Goal: Information Seeking & Learning: Learn about a topic

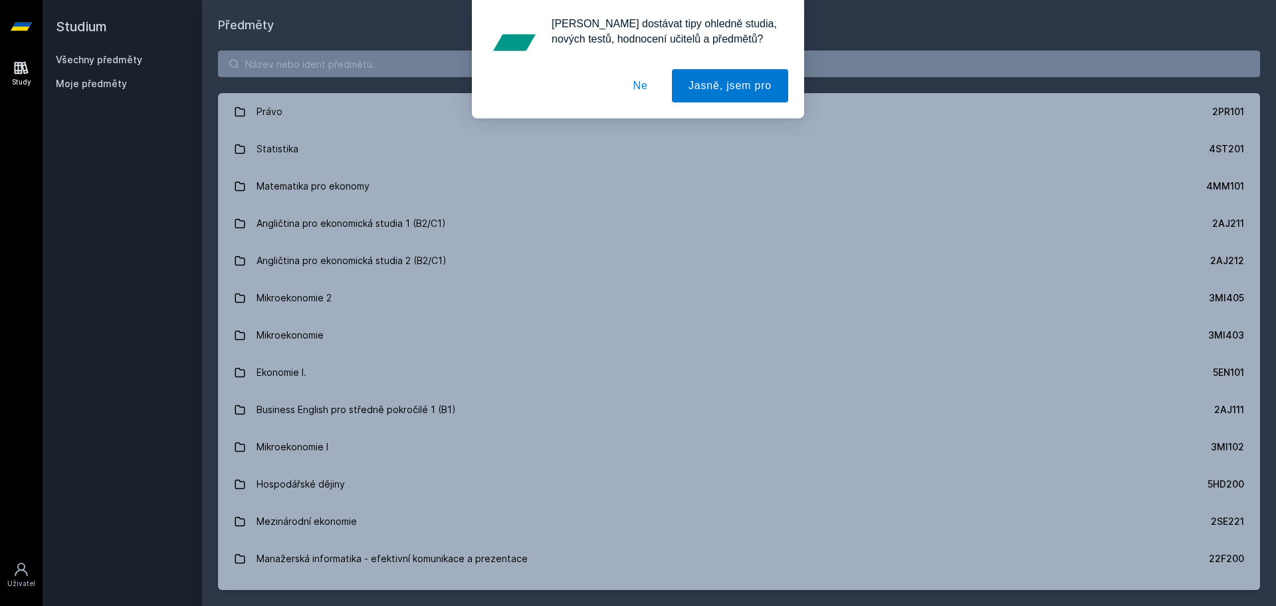
click at [481, 61] on div "[PERSON_NAME] dostávat tipy ohledně studia, nových testů, hodnocení učitelů a p…" at bounding box center [638, 59] width 332 height 118
click at [636, 90] on button "Ne" at bounding box center [641, 85] width 48 height 33
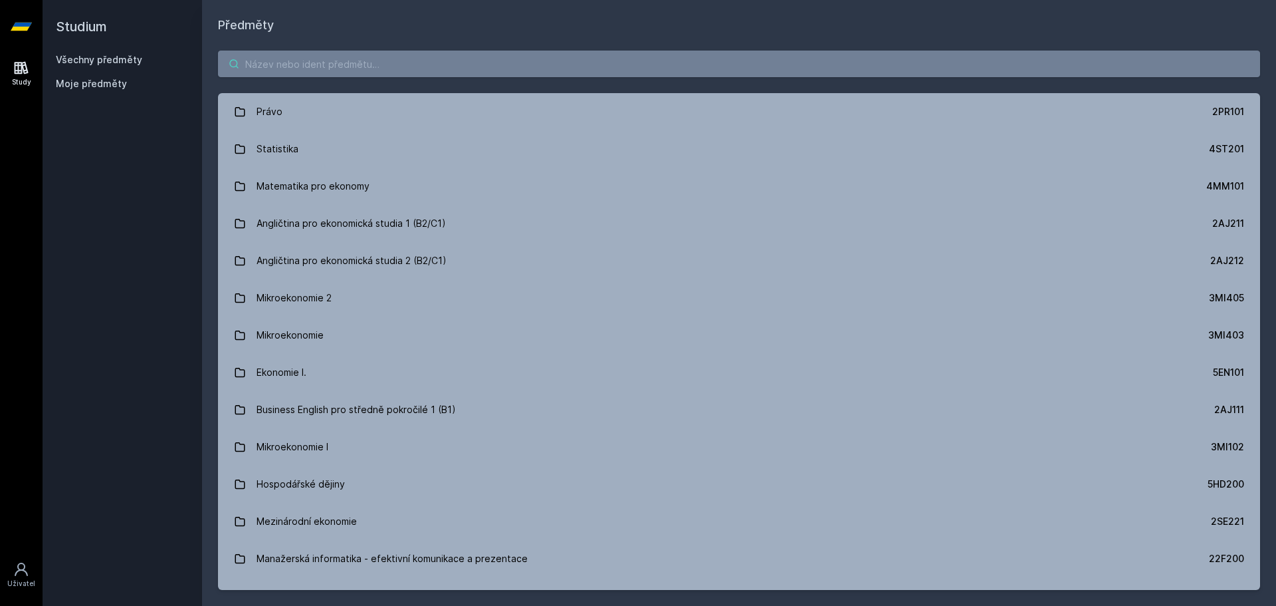
click at [493, 68] on input "search" at bounding box center [739, 64] width 1042 height 27
paste input "5IE430"
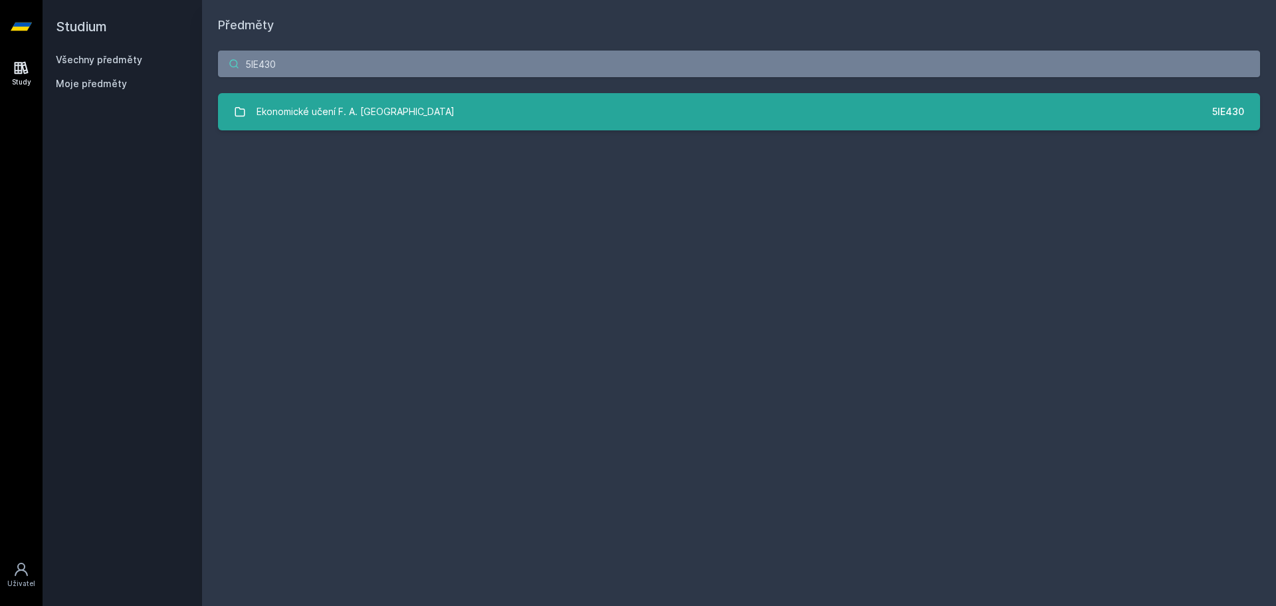
type input "5IE430"
click at [346, 118] on div "Ekonomické učení F. A. [GEOGRAPHIC_DATA]" at bounding box center [356, 111] width 198 height 27
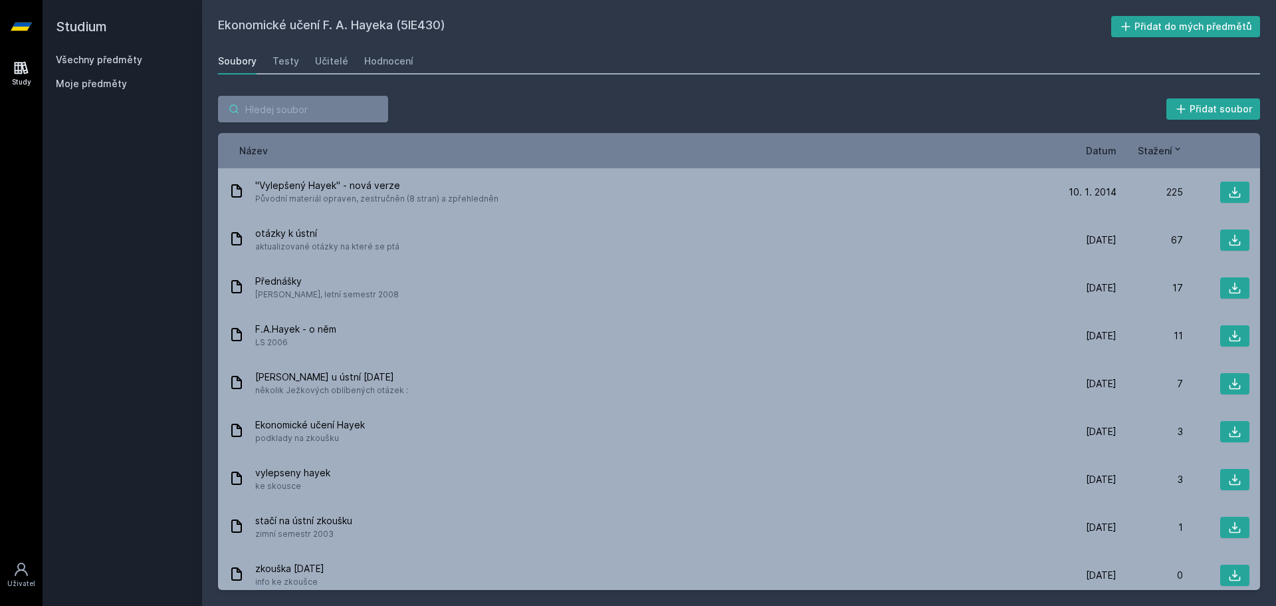
click at [241, 110] on input "search" at bounding box center [303, 109] width 170 height 27
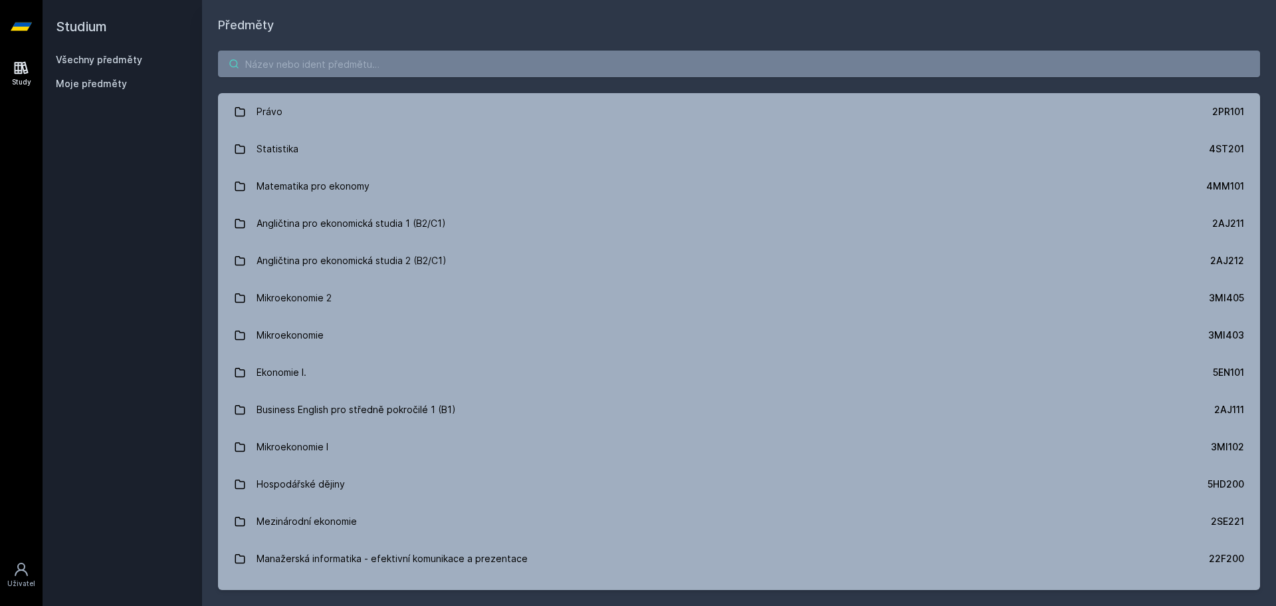
click at [342, 65] on input "search" at bounding box center [739, 64] width 1042 height 27
paste input "5EN316"
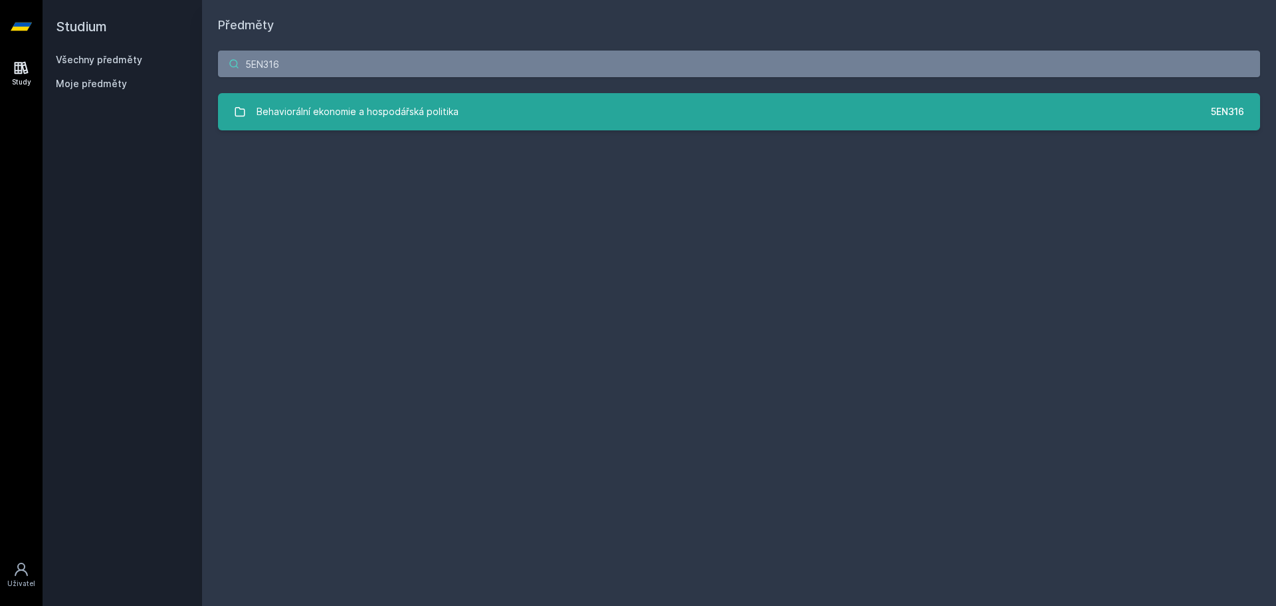
type input "5EN316"
click at [287, 112] on div "Behaviorální ekonomie a hospodářská politika" at bounding box center [358, 111] width 202 height 27
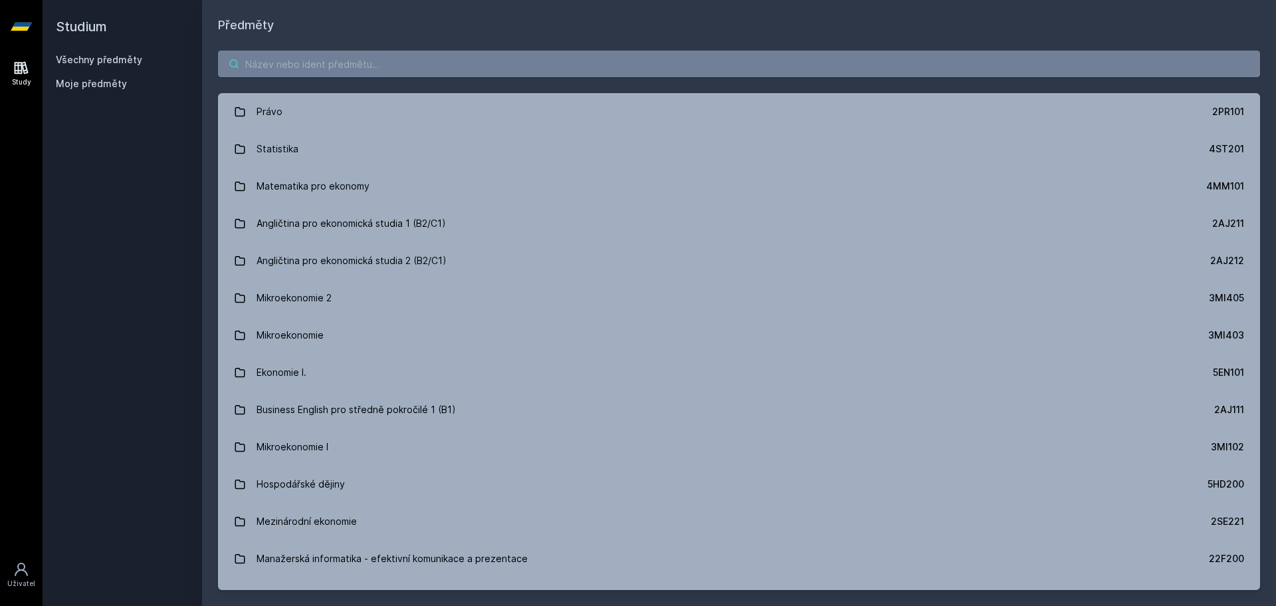
click at [308, 62] on input "search" at bounding box center [739, 64] width 1042 height 27
paste input "5HP311"
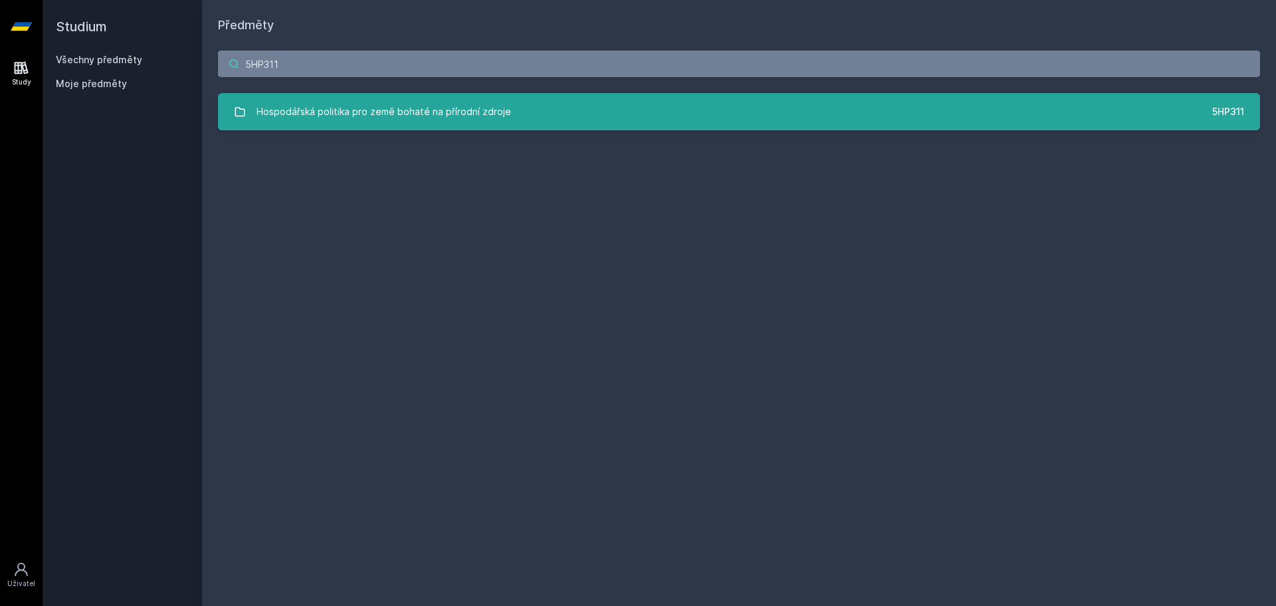
type input "5HP311"
click at [422, 126] on link "Hospodářská politika pro země bohaté na přírodní zdroje 5HP311" at bounding box center [739, 111] width 1042 height 37
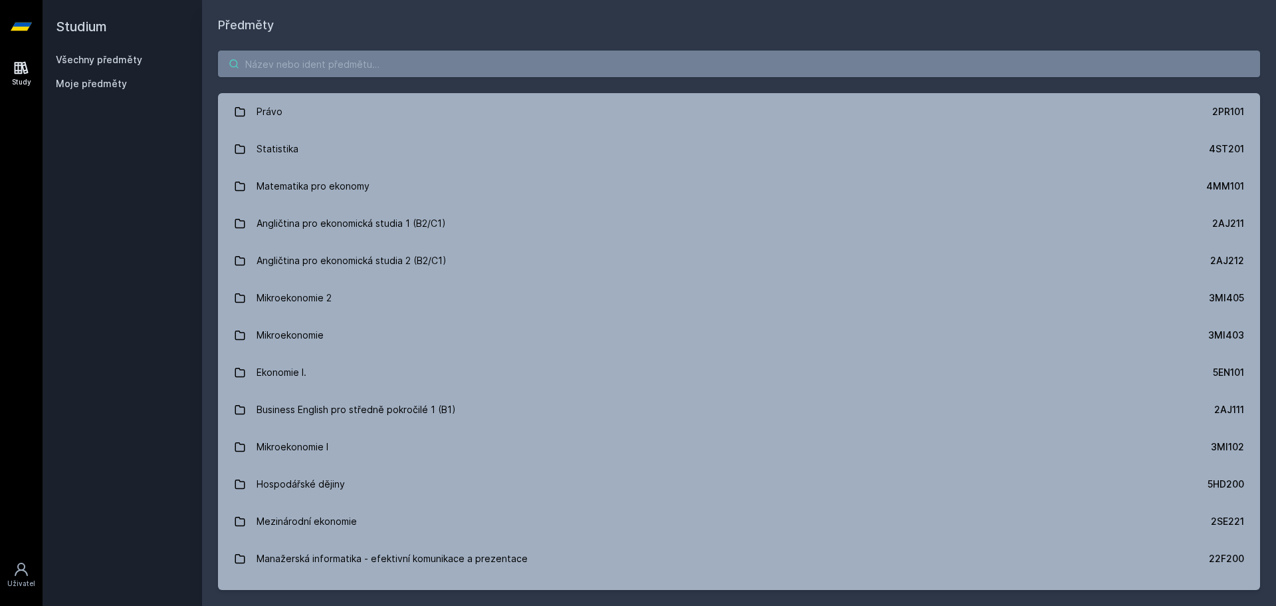
drag, startPoint x: 324, startPoint y: 90, endPoint x: 318, endPoint y: 64, distance: 26.0
click at [323, 90] on div "Právo 2PR101 Statistika 4ST201 Matematika pro ekonomy 4MM101 Angličtina pro eko…" at bounding box center [739, 320] width 1074 height 571
click at [318, 64] on input "search" at bounding box center [739, 64] width 1042 height 27
paste input "5HD213"
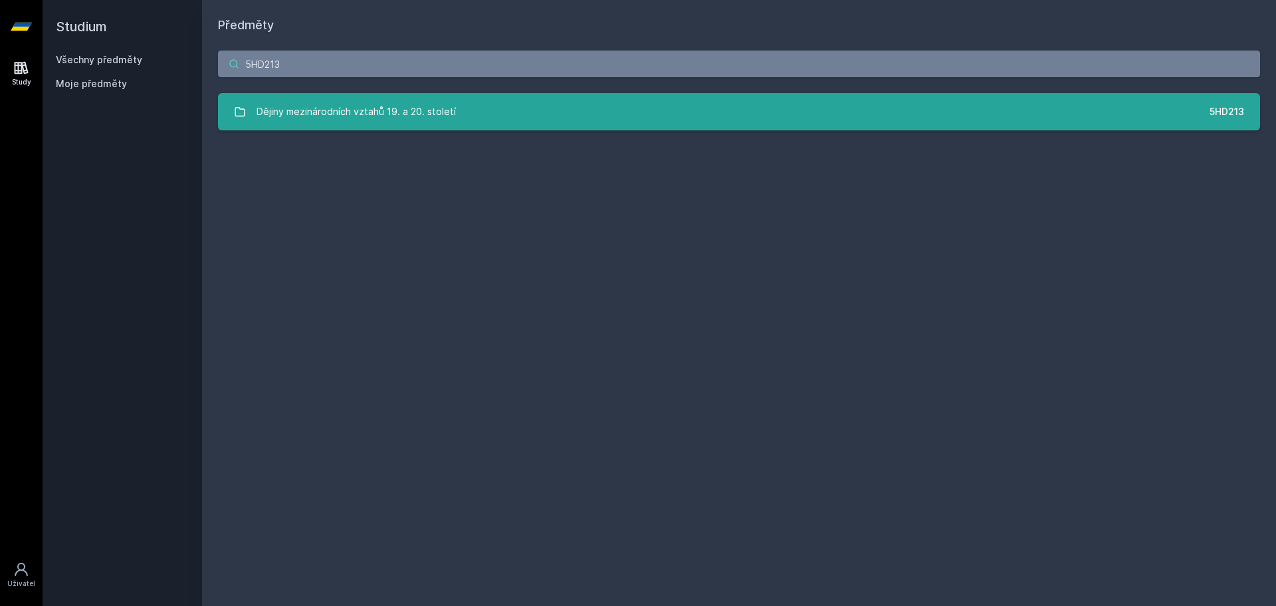
type input "5HD213"
click at [325, 108] on div "Dějiny mezinárodních vztahů 19. a 20. století" at bounding box center [356, 111] width 199 height 27
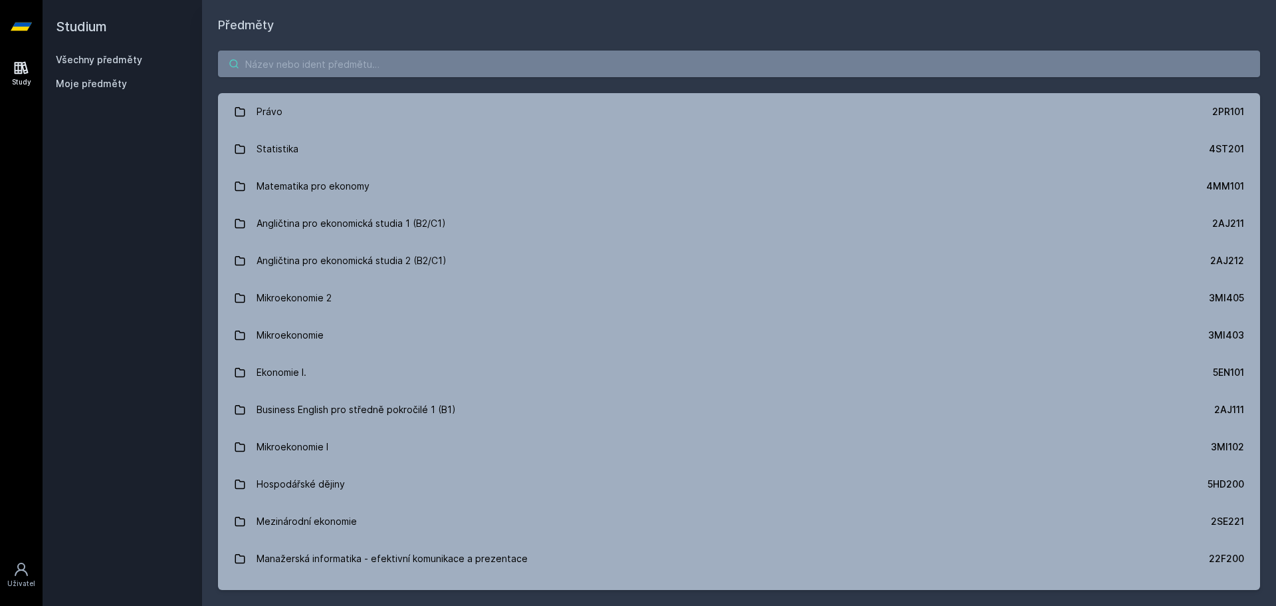
click at [295, 59] on input "search" at bounding box center [739, 64] width 1042 height 27
paste input "5HP311"
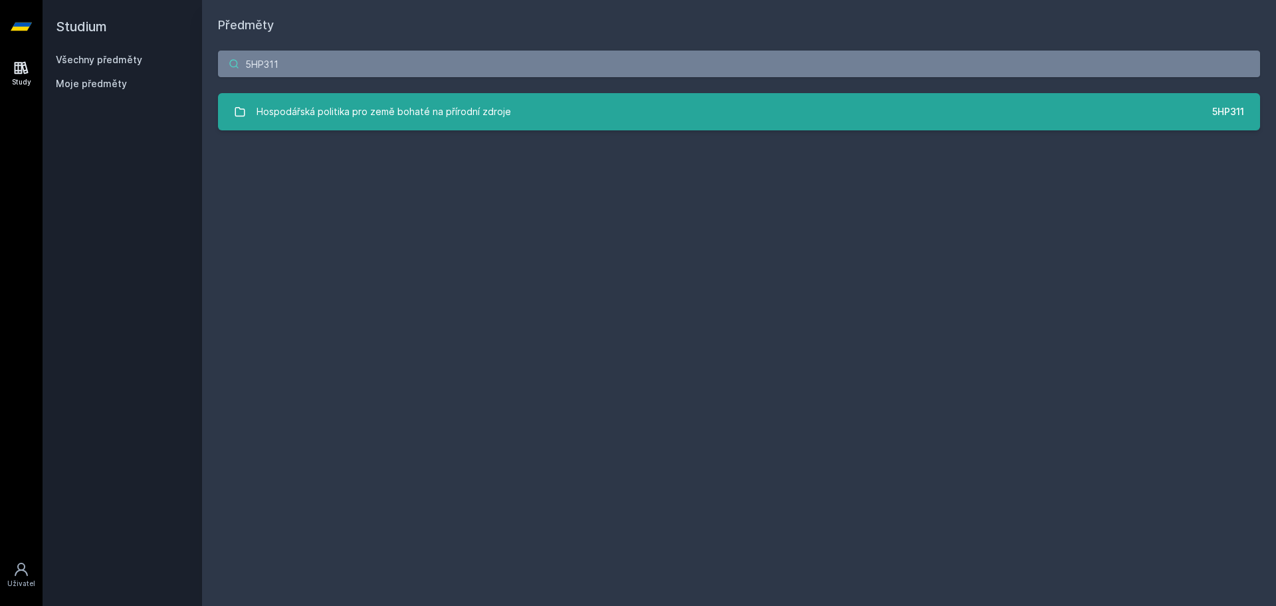
type input "5HP311"
click at [806, 96] on link "Hospodářská politika pro země bohaté na přírodní zdroje 5HP311" at bounding box center [739, 111] width 1042 height 37
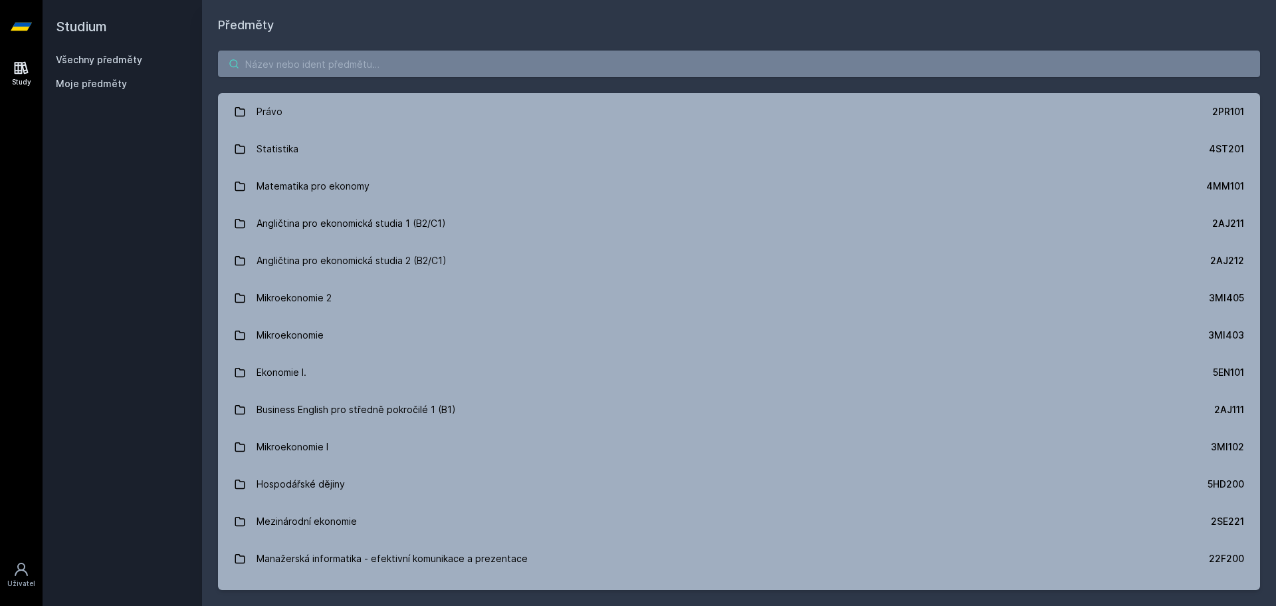
click at [295, 57] on input "search" at bounding box center [739, 64] width 1042 height 27
paste input "5HD213"
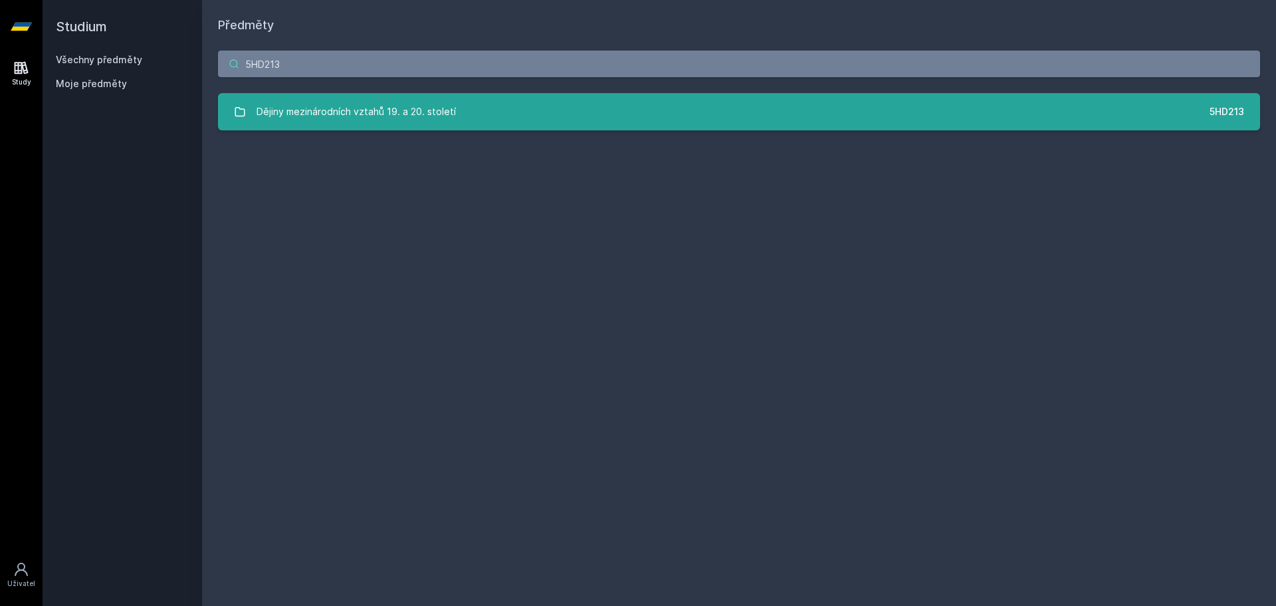
type input "5HD213"
click at [301, 106] on div "Dějiny mezinárodních vztahů 19. a 20. století" at bounding box center [356, 111] width 199 height 27
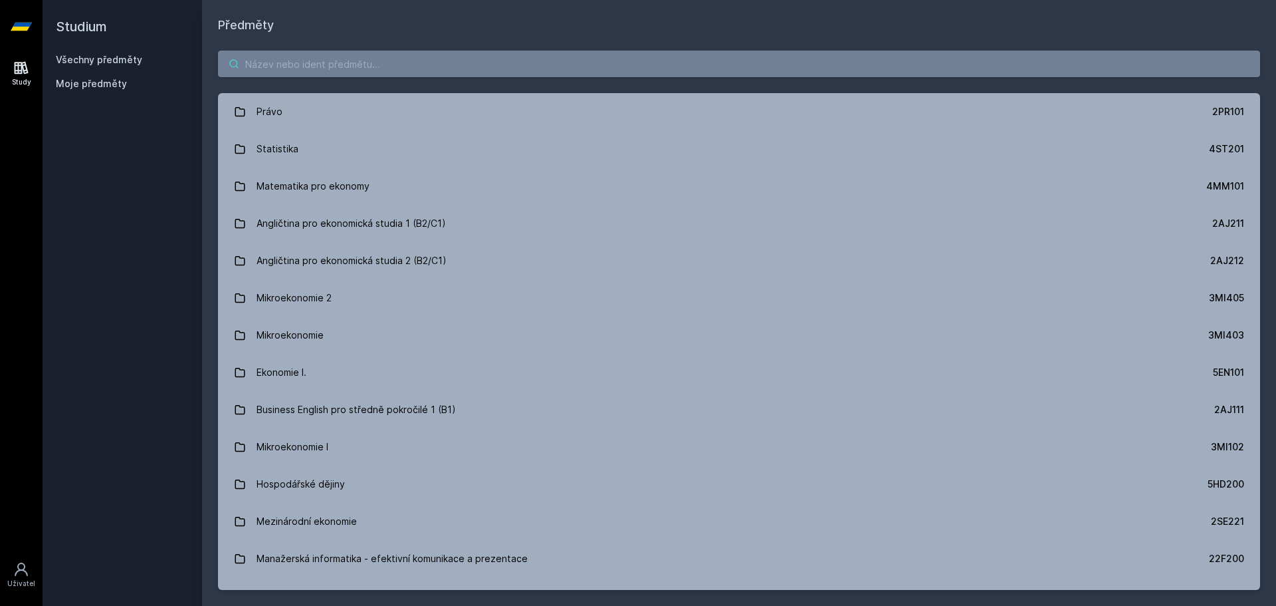
click at [294, 60] on input "search" at bounding box center [739, 64] width 1042 height 27
paste input "1BP302"
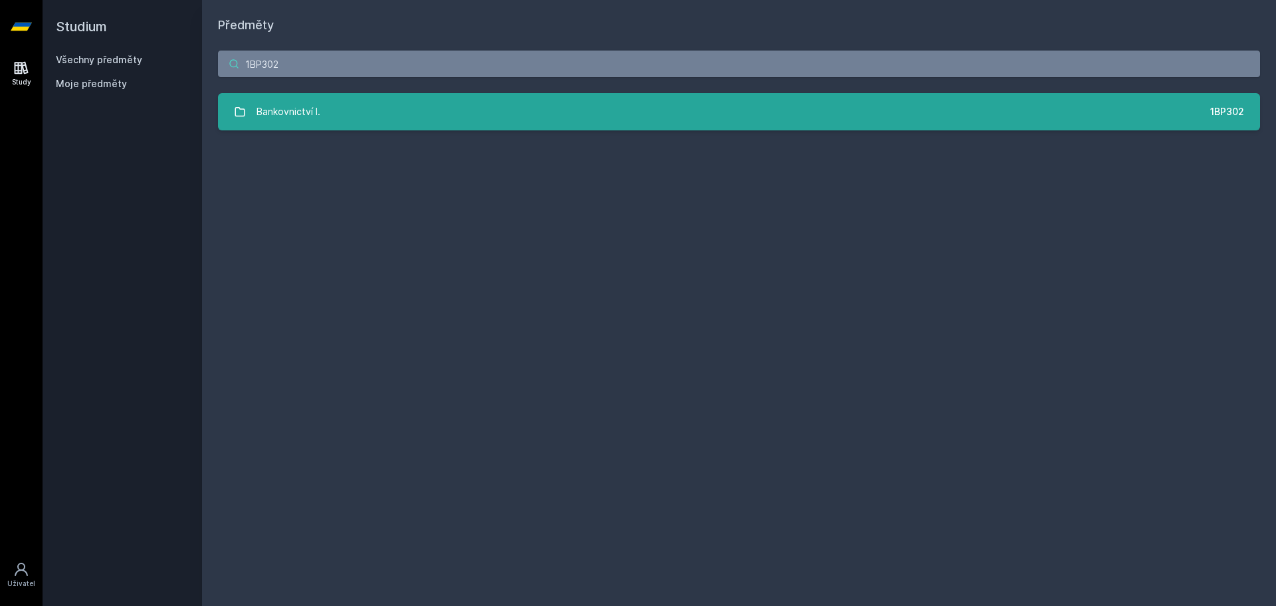
type input "1BP302"
click at [324, 127] on link "Bankovnictví I. 1BP302" at bounding box center [739, 111] width 1042 height 37
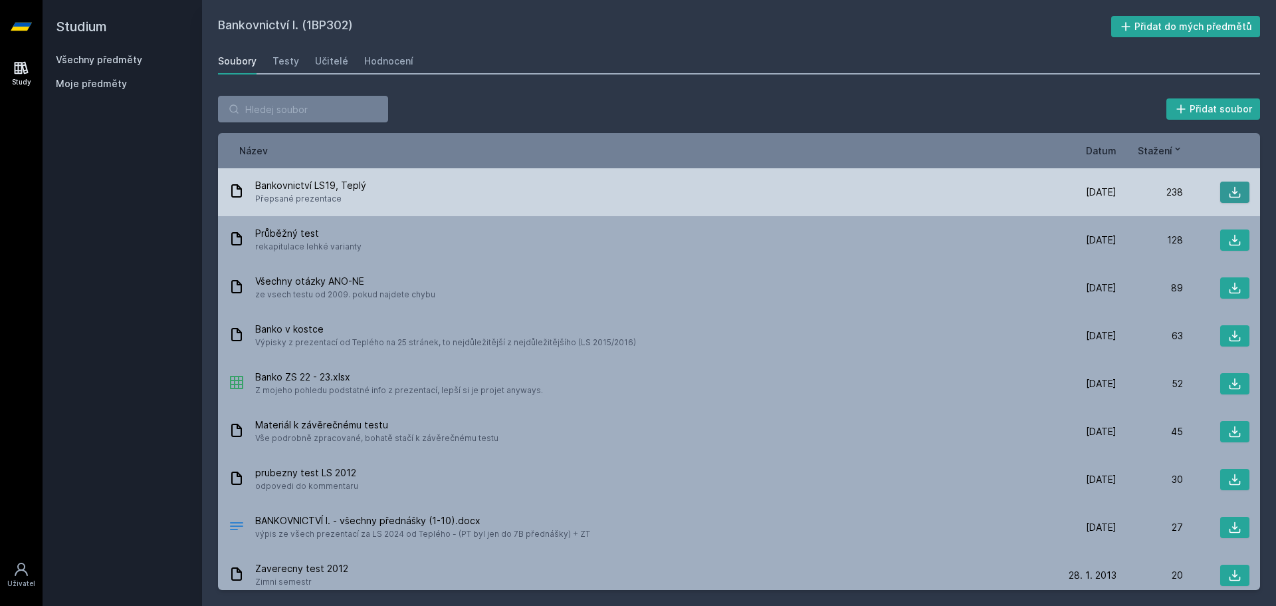
click at [1229, 191] on icon at bounding box center [1235, 191] width 13 height 13
